Goal: Transaction & Acquisition: Register for event/course

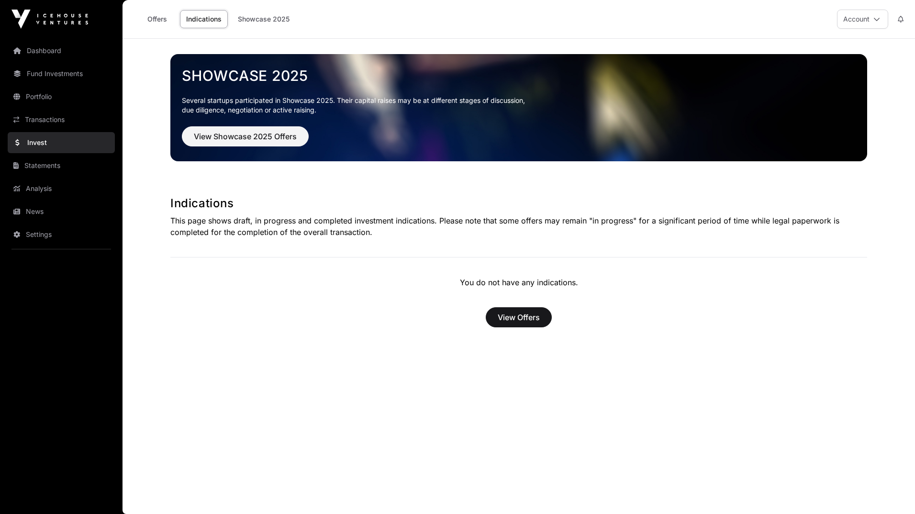
click at [273, 371] on main "Showcase 2025 Several startups participated in Showcase 2025. Their capital rai…" at bounding box center [519, 276] width 793 height 475
click at [534, 308] on button "View Offers" at bounding box center [519, 317] width 66 height 20
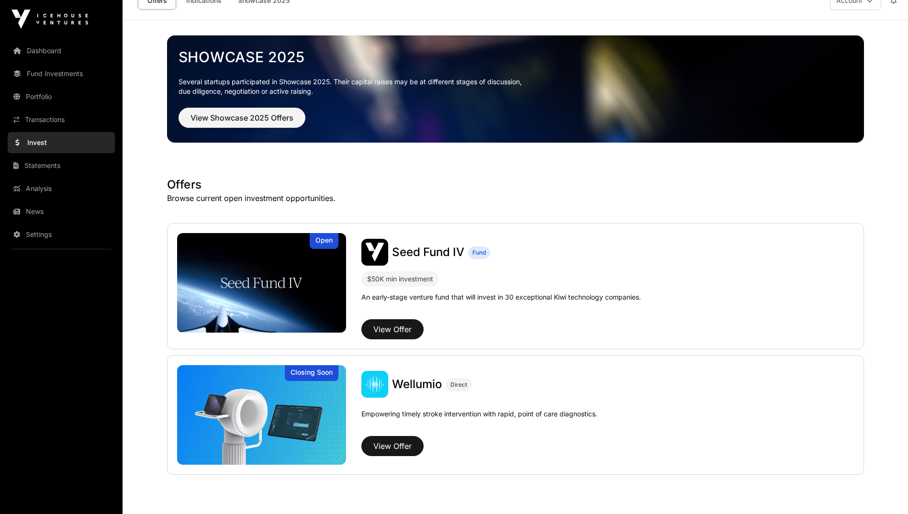
scroll to position [60, 0]
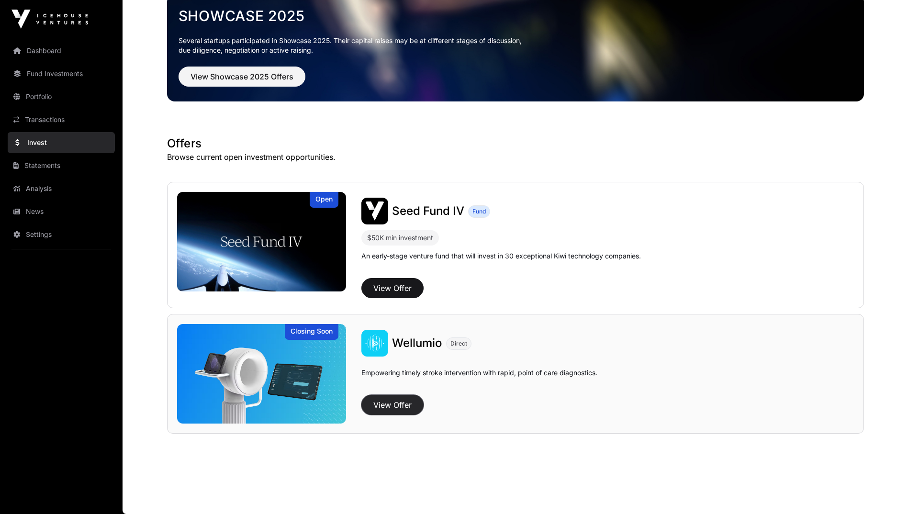
click at [395, 404] on button "View Offer" at bounding box center [392, 405] width 62 height 20
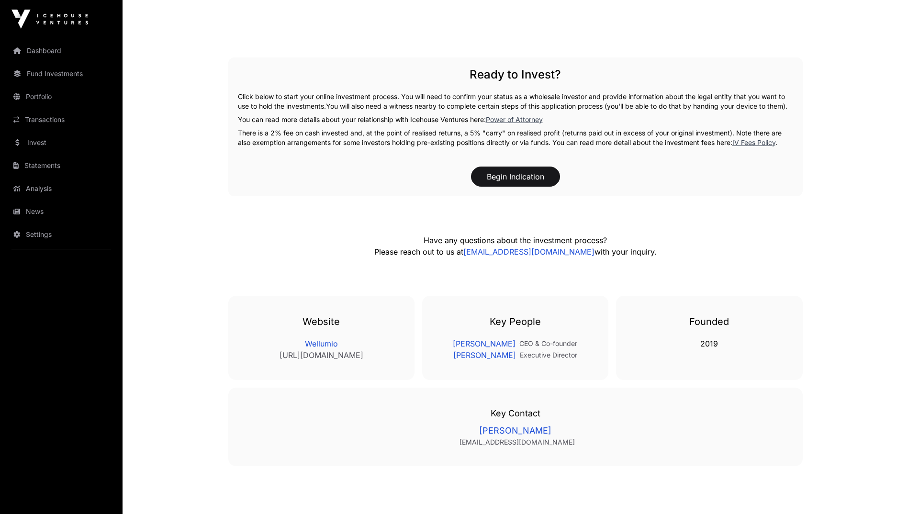
scroll to position [1457, 0]
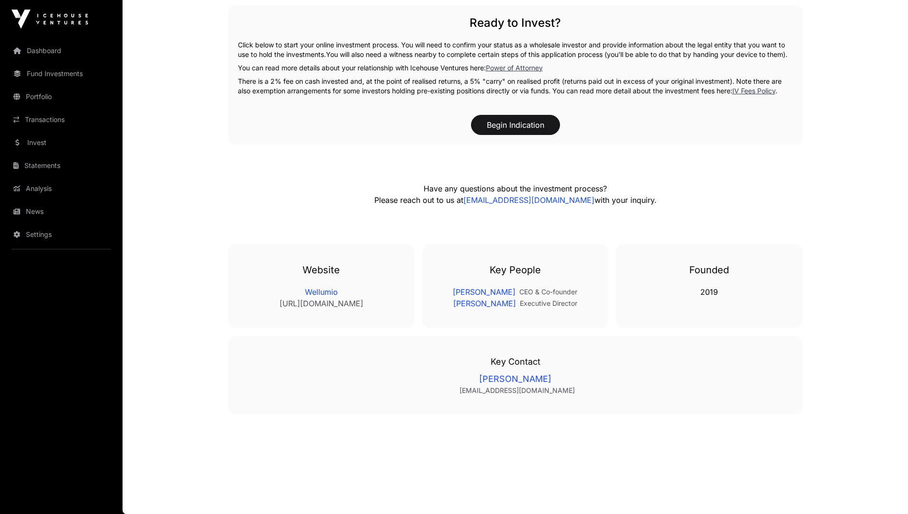
drag, startPoint x: 326, startPoint y: 360, endPoint x: 185, endPoint y: 399, distance: 146.0
click at [531, 126] on button "Begin Indication" at bounding box center [515, 125] width 89 height 20
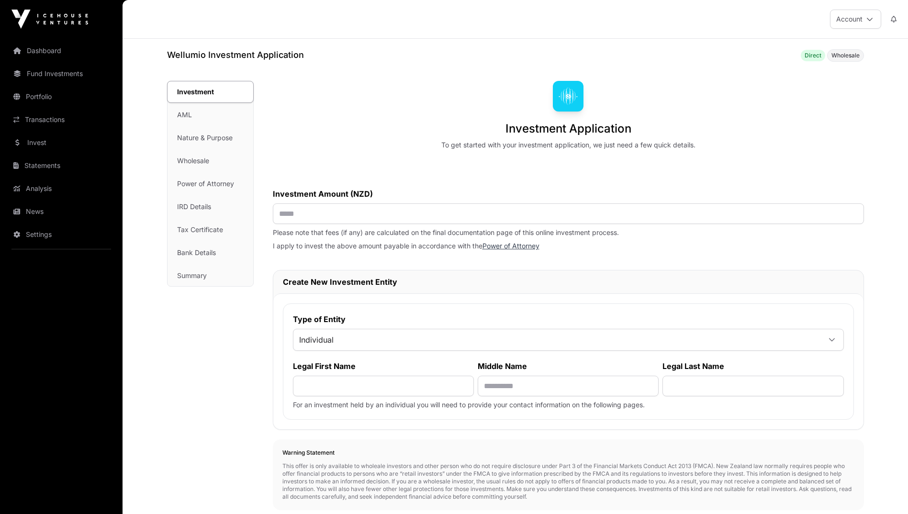
drag, startPoint x: 531, startPoint y: 126, endPoint x: 438, endPoint y: 110, distance: 95.2
click at [438, 110] on div "Investment Application To get started with your investment application, we just…" at bounding box center [568, 115] width 591 height 69
click at [57, 45] on link "Dashboard" at bounding box center [61, 50] width 107 height 21
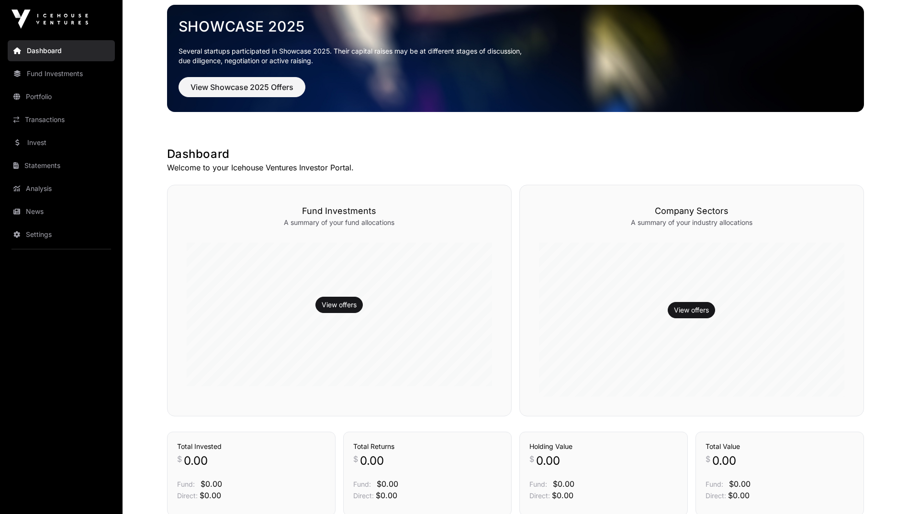
scroll to position [224, 0]
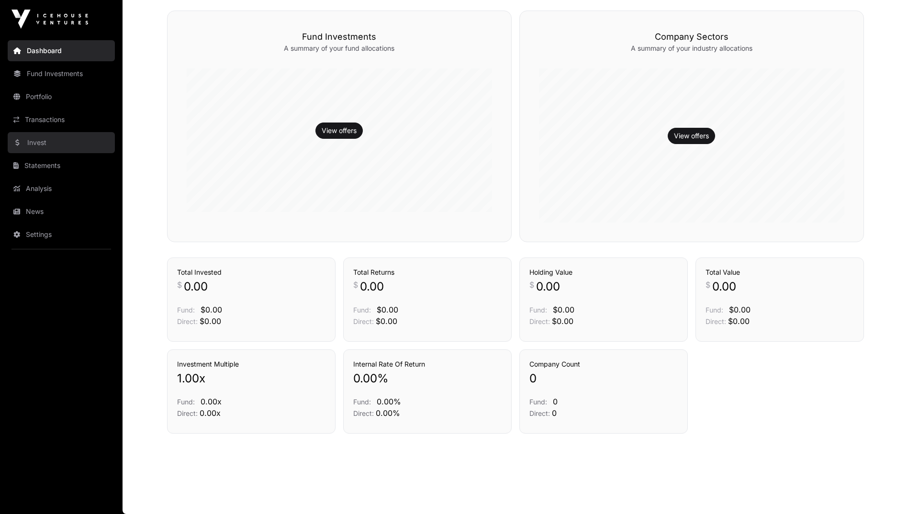
click at [57, 140] on link "Invest" at bounding box center [61, 142] width 107 height 21
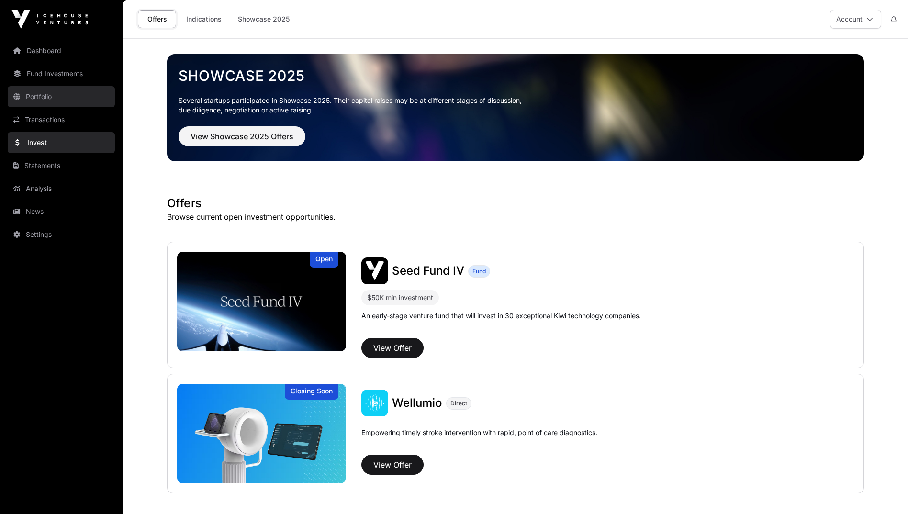
click at [54, 101] on link "Portfolio" at bounding box center [61, 96] width 107 height 21
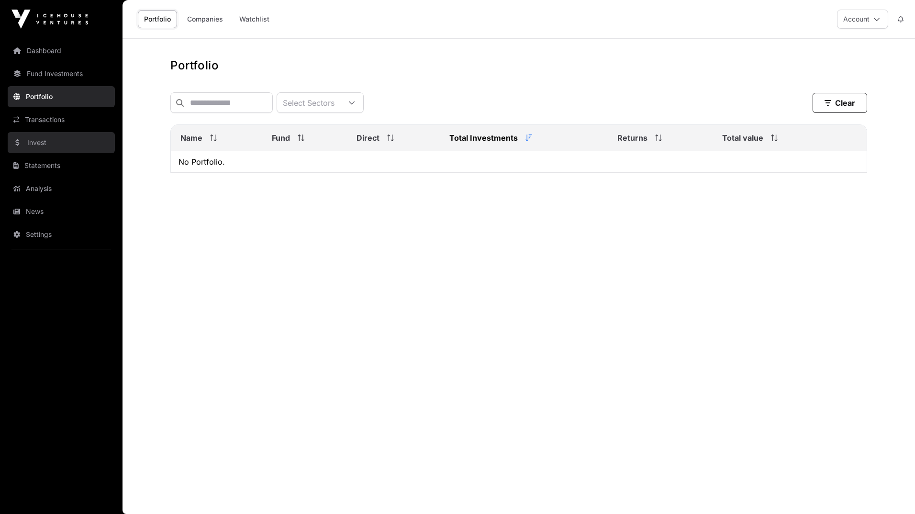
click at [45, 135] on link "Invest" at bounding box center [61, 142] width 107 height 21
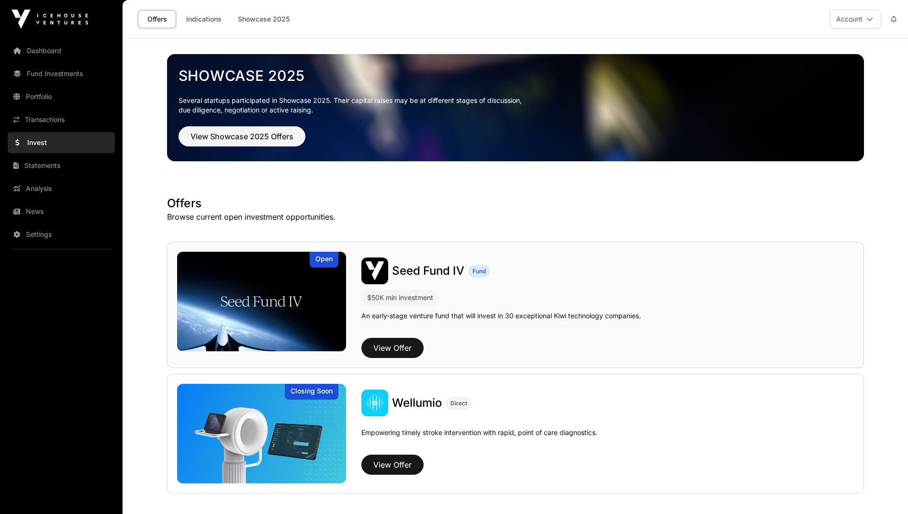
click at [267, 292] on img at bounding box center [261, 302] width 169 height 100
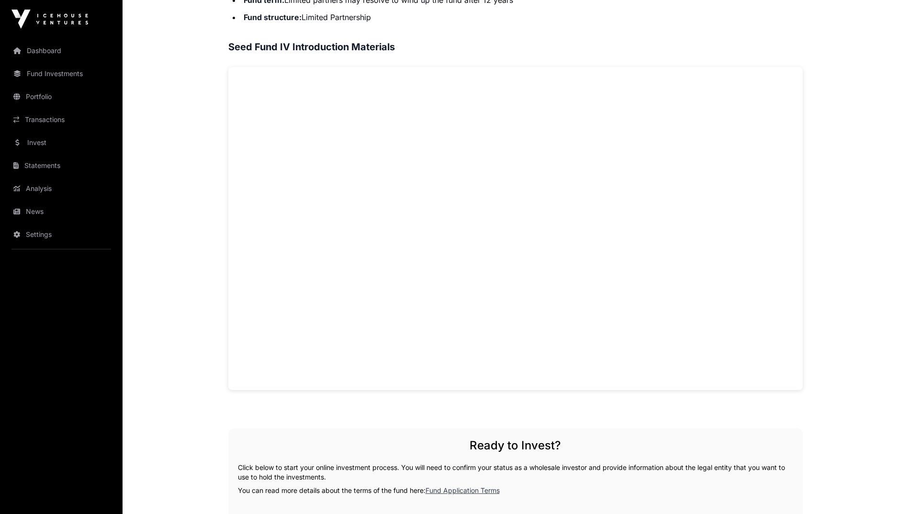
scroll to position [626, 0]
click at [302, 422] on div "Seed Fund IV Overview Seed Fund IV is an actively managed, early-stage venture …" at bounding box center [515, 238] width 574 height 907
